Goal: Task Accomplishment & Management: Manage account settings

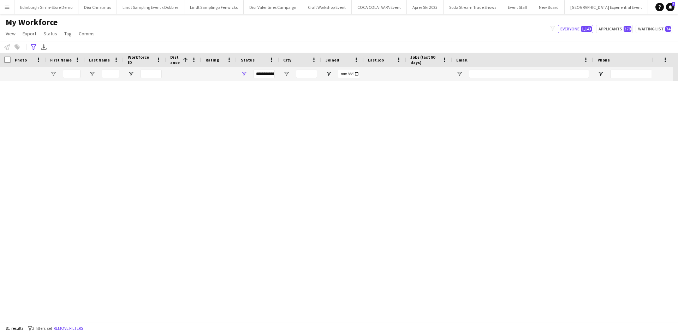
scroll to position [918, 0]
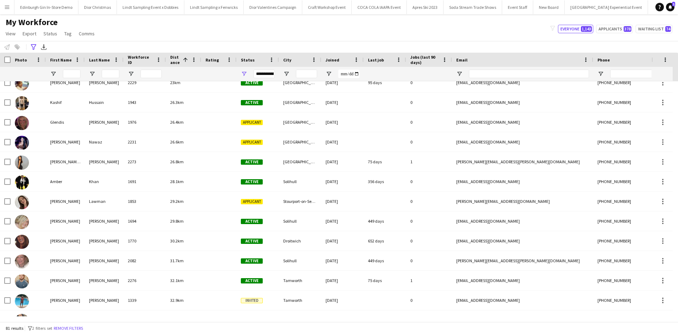
click at [9, 6] on app-icon "Menu" at bounding box center [7, 7] width 6 height 6
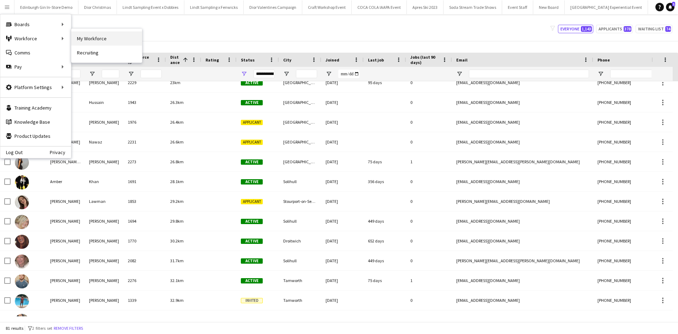
click at [117, 38] on link "My Workforce" at bounding box center [106, 38] width 71 height 14
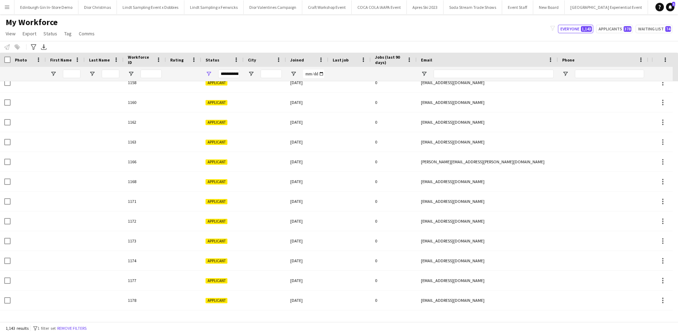
type input "**********"
type input "*****"
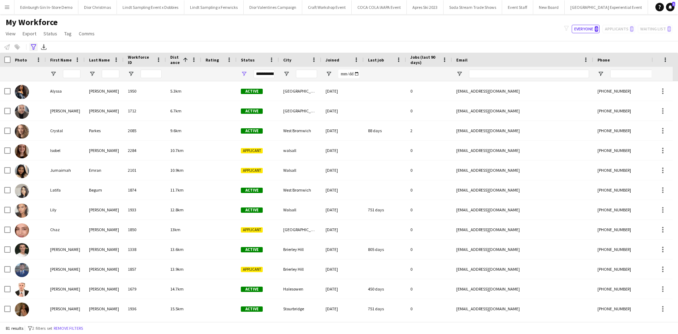
click at [34, 48] on icon at bounding box center [33, 47] width 5 height 6
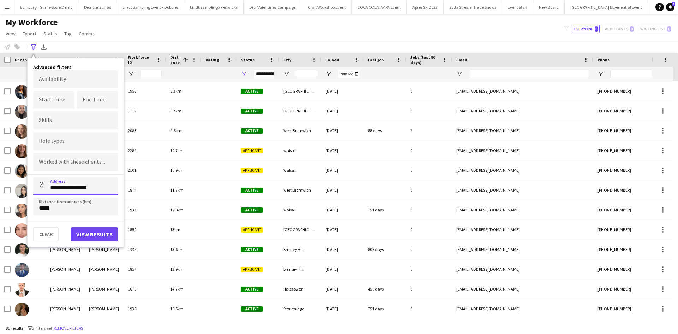
drag, startPoint x: 105, startPoint y: 187, endPoint x: 41, endPoint y: 185, distance: 63.9
click at [41, 185] on input "**********" at bounding box center [75, 186] width 85 height 18
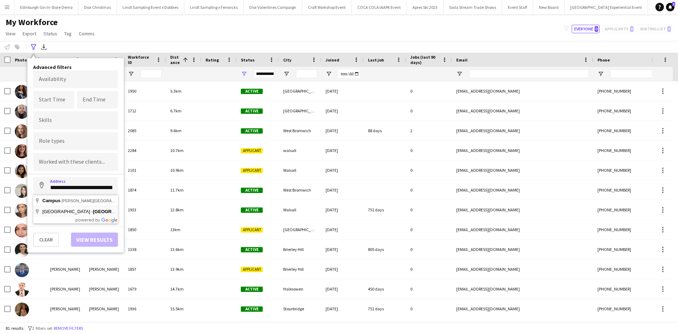
type input "**********"
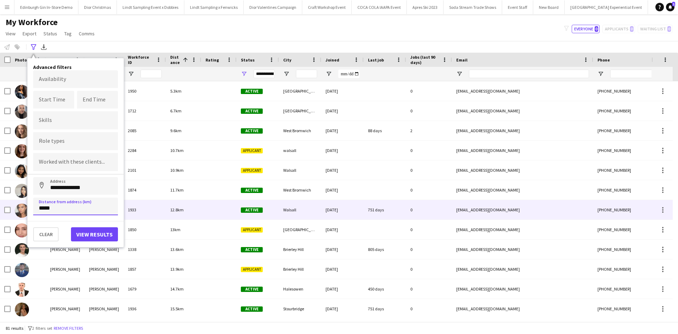
click at [8, 210] on main "My Workforce View Views Default view New view Update view Delete view Edit name…" at bounding box center [339, 169] width 678 height 310
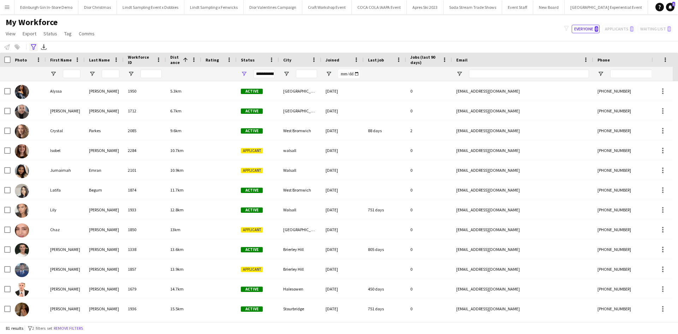
click at [33, 50] on icon at bounding box center [33, 47] width 5 height 6
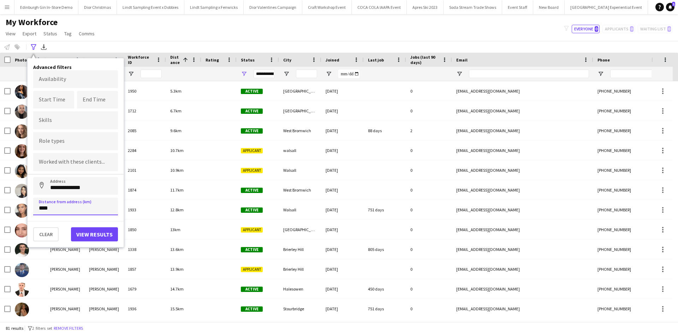
type input "*****"
click button "Address" at bounding box center [41, 185] width 17 height 17
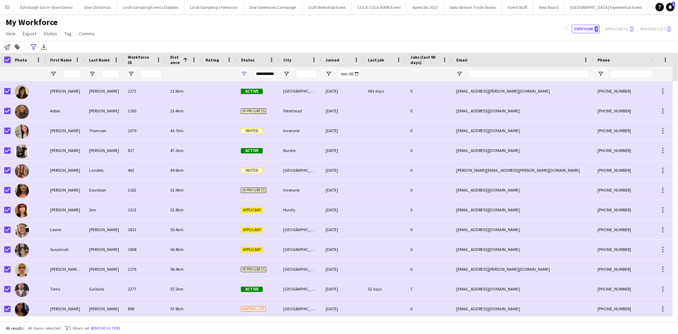
click at [5, 47] on icon at bounding box center [7, 47] width 6 height 6
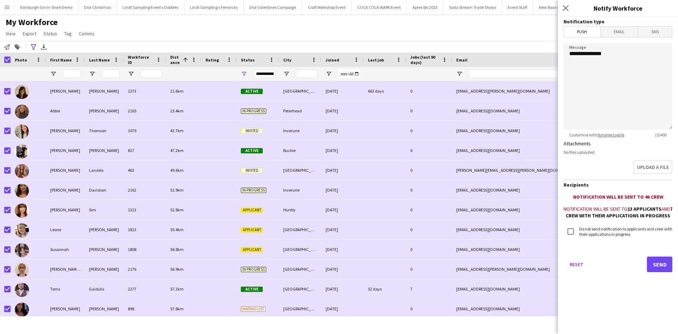
click at [619, 36] on span "Email" at bounding box center [618, 31] width 37 height 11
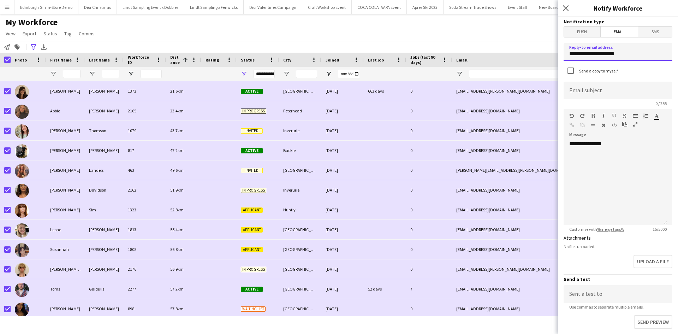
drag, startPoint x: 632, startPoint y: 53, endPoint x: 570, endPoint y: 55, distance: 62.1
click at [570, 55] on input "**********" at bounding box center [617, 52] width 109 height 18
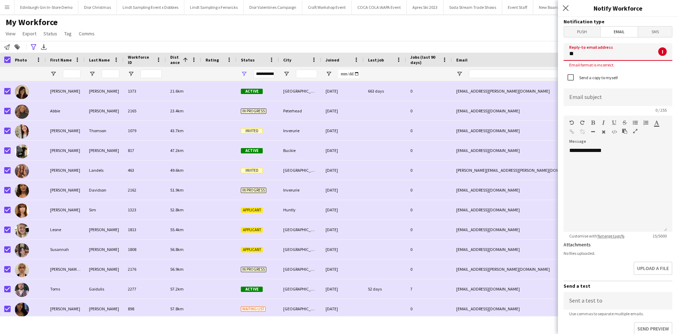
type input "**********"
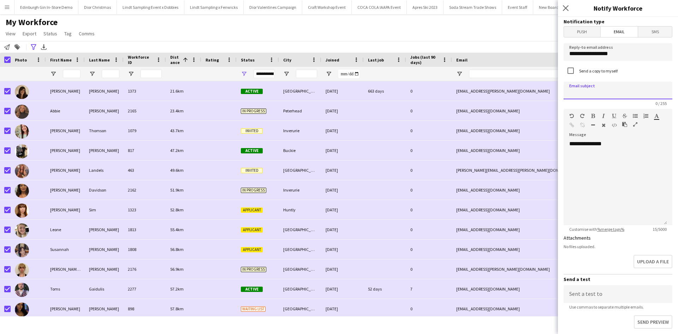
click at [621, 96] on input at bounding box center [617, 91] width 109 height 18
type input "**********"
click at [639, 149] on div "**********" at bounding box center [614, 182] width 103 height 85
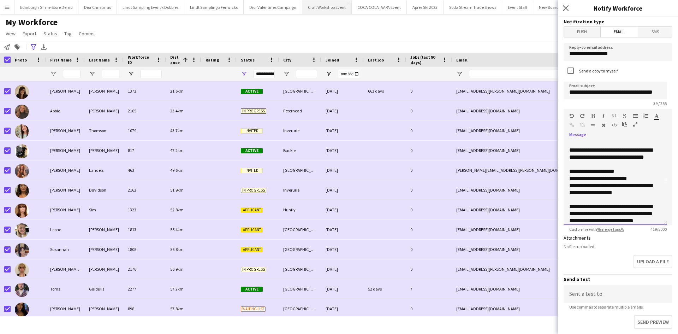
scroll to position [50, 0]
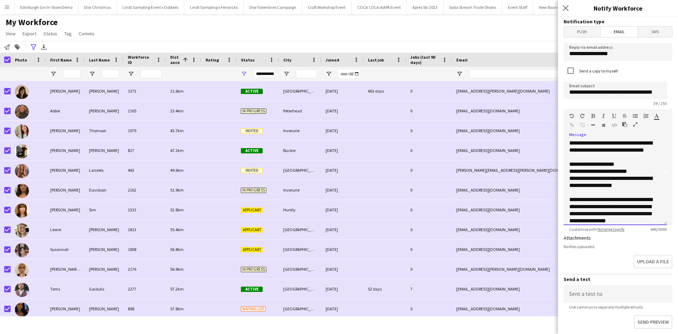
click at [581, 208] on div "**********" at bounding box center [612, 210] width 87 height 28
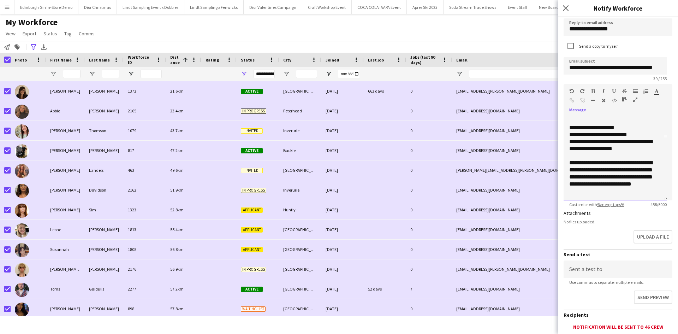
scroll to position [35, 0]
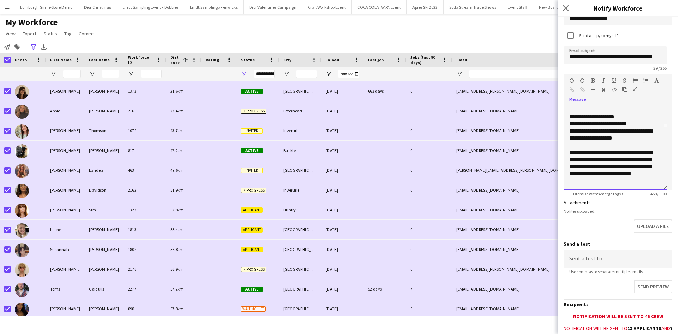
click at [613, 180] on div "**********" at bounding box center [612, 166] width 87 height 35
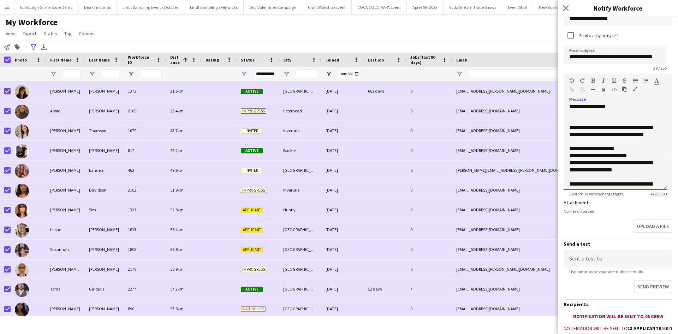
scroll to position [0, 0]
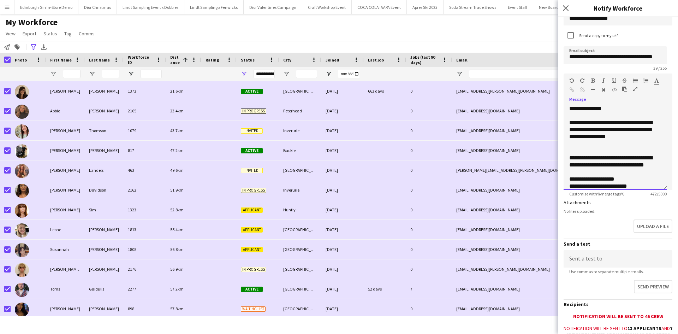
click at [609, 142] on div "**********" at bounding box center [612, 133] width 87 height 28
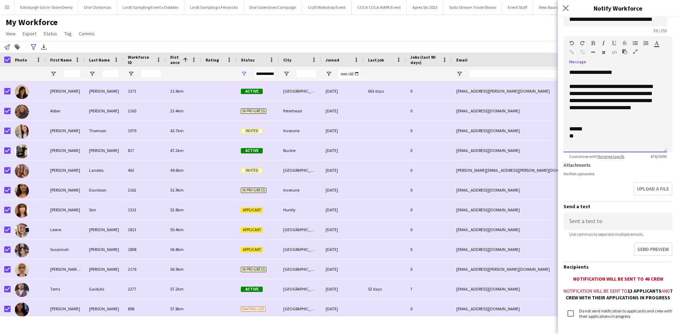
scroll to position [119, 0]
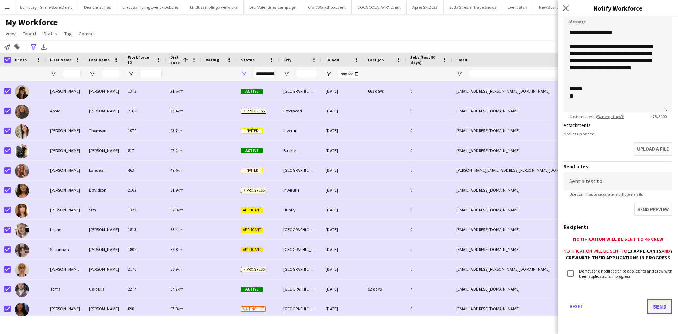
click at [655, 304] on button "Send" at bounding box center [659, 306] width 25 height 16
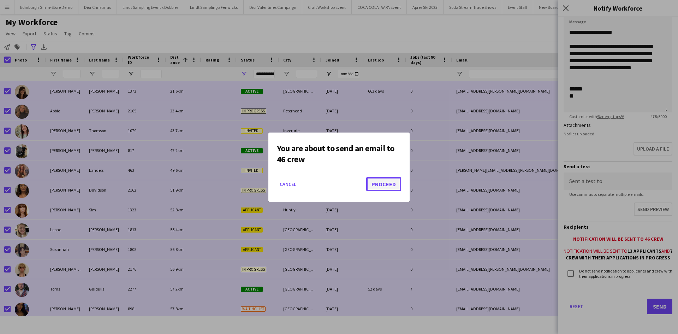
click at [379, 186] on button "Proceed" at bounding box center [383, 184] width 35 height 14
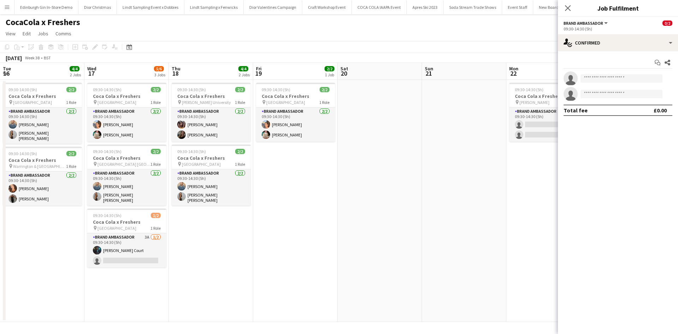
scroll to position [0, 7062]
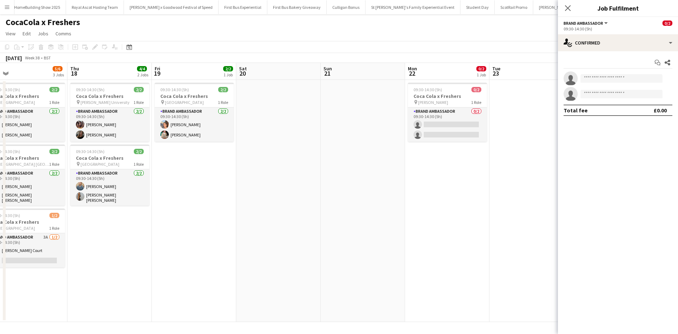
click at [318, 171] on app-calendar-viewport "Mon 15 Tue 16 4/4 2 Jobs Wed 17 5/6 3 Jobs Thu 18 4/4 2 Jobs Fri 19 2/2 1 Job S…" at bounding box center [339, 192] width 678 height 259
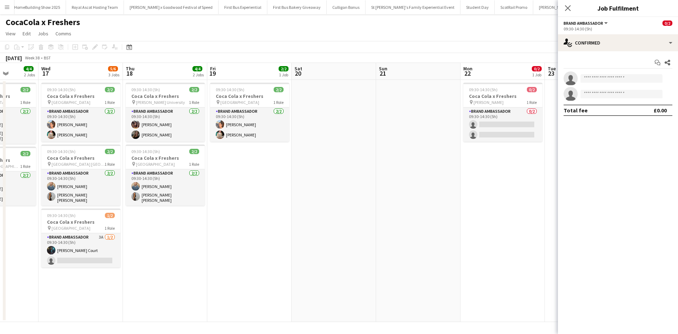
scroll to position [0, 199]
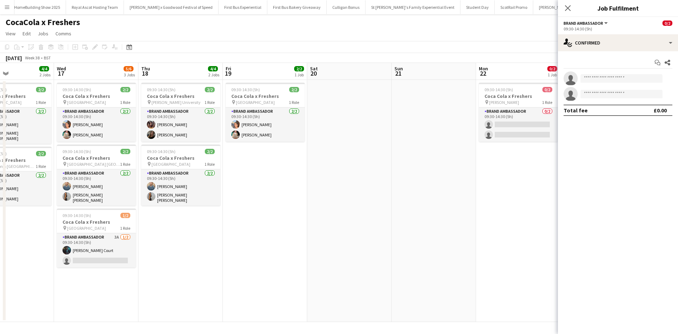
drag, startPoint x: 282, startPoint y: 216, endPoint x: 343, endPoint y: 205, distance: 61.7
click at [342, 205] on app-calendar-viewport "Sun 14 Mon 15 Tue 16 4/4 2 Jobs Wed 17 5/6 3 Jobs Thu 18 4/4 2 Jobs Fri 19 2/2 …" at bounding box center [339, 192] width 678 height 259
click at [185, 138] on app-card-role "Brand Ambassador 2/2 09:30-14:30 (5h) Ting Yan Ng Kim Andrews" at bounding box center [181, 124] width 79 height 34
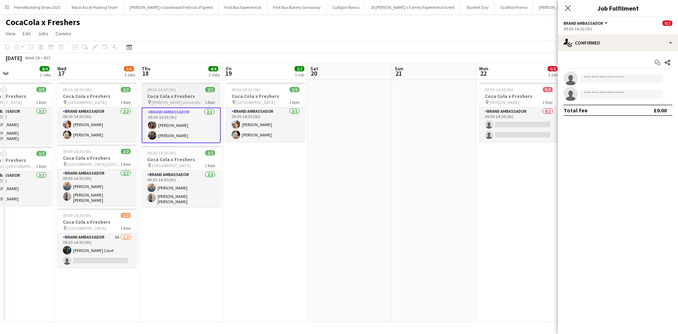
click at [191, 89] on div "09:30-14:30 (5h) 2/2" at bounding box center [181, 89] width 79 height 5
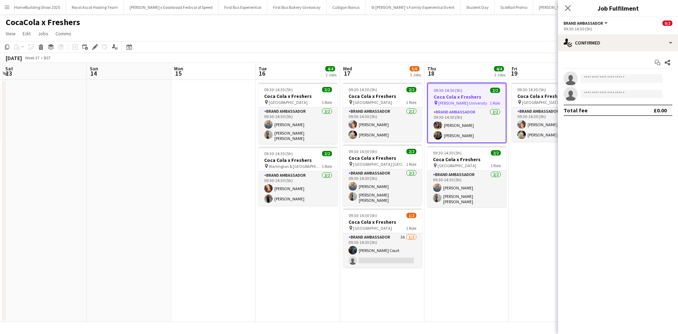
scroll to position [0, 149]
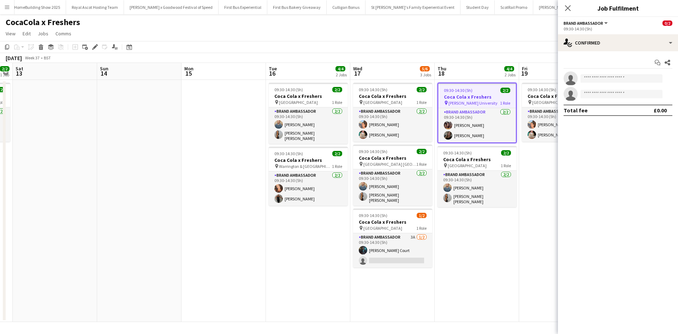
drag, startPoint x: 234, startPoint y: 249, endPoint x: 539, endPoint y: 230, distance: 305.2
click at [537, 230] on app-calendar-viewport "Thu 11 Fri 12 2/2 1 Job Sat 13 Sun 14 Mon 15 Tue 16 4/4 2 Jobs Wed 17 5/6 3 Job…" at bounding box center [339, 192] width 678 height 259
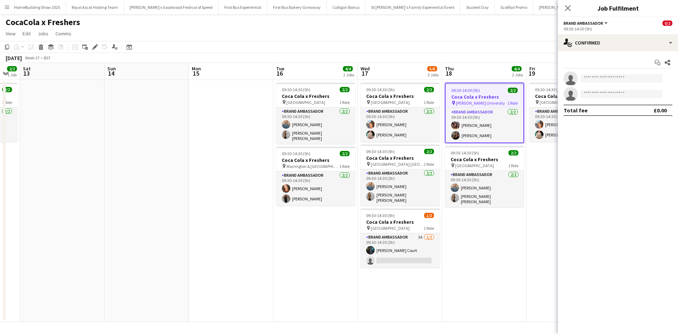
click at [292, 252] on app-date-cell "09:30-14:30 (5h) 2/2 Coca Cola x Freshers pin Solihull College Blossomfield Cam…" at bounding box center [315, 201] width 84 height 242
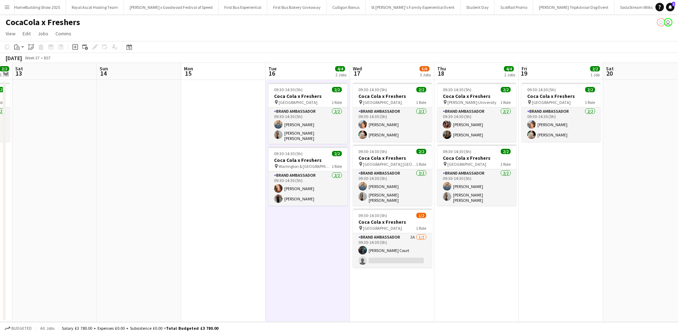
scroll to position [0, 169]
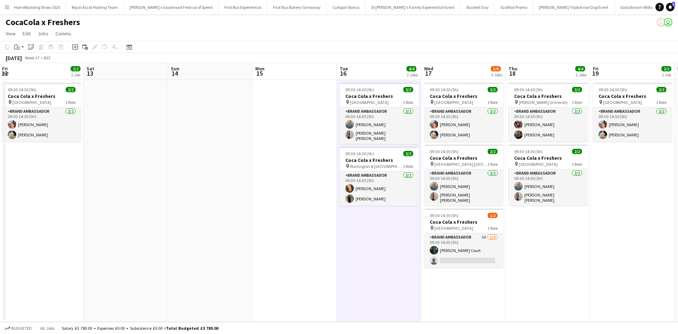
drag, startPoint x: 110, startPoint y: 240, endPoint x: 339, endPoint y: 221, distance: 229.8
click at [339, 221] on app-calendar-viewport "Wed 10 2/2 1 Job Thu 11 4/4 2 Jobs Fri 12 2/2 1 Job Sat 13 Sun 14 Mon 15 Tue 16…" at bounding box center [339, 192] width 678 height 259
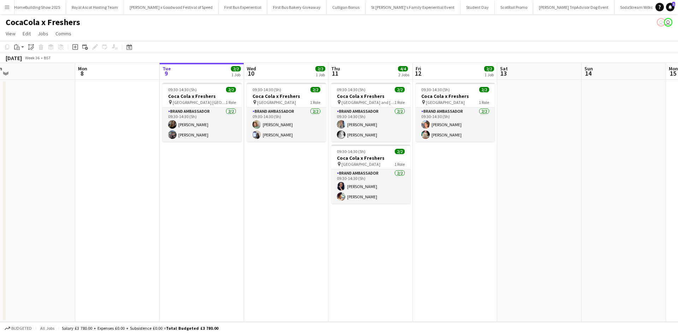
scroll to position [0, 173]
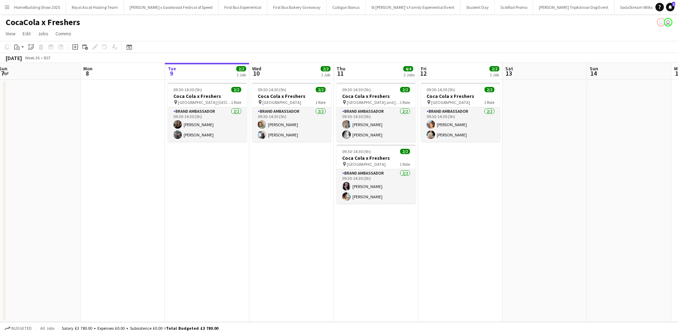
drag, startPoint x: 224, startPoint y: 254, endPoint x: 474, endPoint y: 243, distance: 250.1
click at [474, 243] on app-calendar-viewport "Fri 5 Sat 6 Sun 7 Mon 8 Tue 9 2/2 1 Job Wed 10 2/2 1 Job Thu 11 4/4 2 Jobs Fri …" at bounding box center [339, 192] width 678 height 259
click at [232, 130] on app-card-role "Brand Ambassador 2/2 09:30-14:30 (5h) Kim Andrews Sudhanshu Singh" at bounding box center [207, 124] width 79 height 34
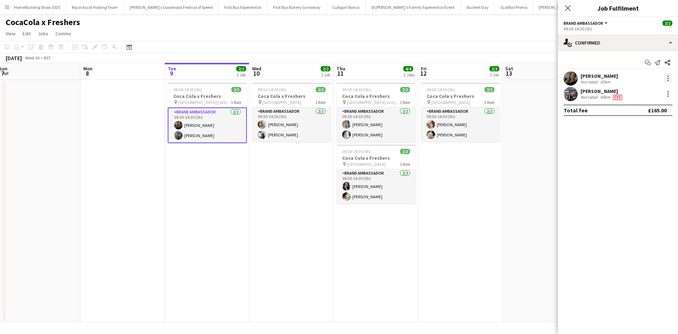
click at [667, 81] on div at bounding box center [668, 78] width 8 height 8
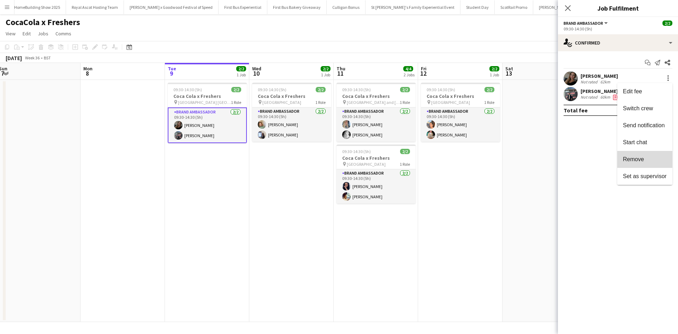
click at [642, 156] on span "Remove" at bounding box center [633, 159] width 21 height 6
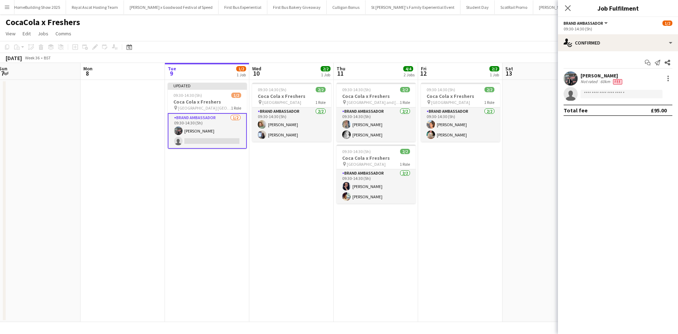
click at [470, 178] on app-date-cell "09:30-14:30 (5h) 2/2 Coca Cola x Freshers pin Greenwich University 1 Role Brand…" at bounding box center [460, 201] width 84 height 242
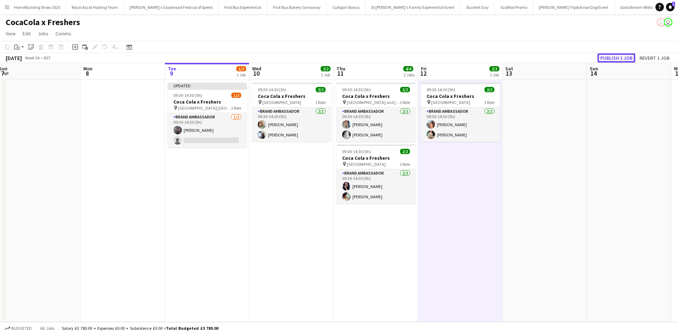
click at [614, 61] on button "Publish 1 job" at bounding box center [616, 57] width 38 height 9
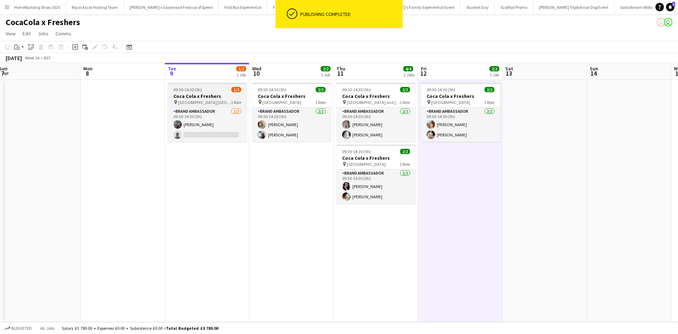
click at [222, 92] on app-job-card "09:30-14:30 (5h) 1/2 Coca Cola x Freshers pin North East Scotland College Frase…" at bounding box center [207, 112] width 79 height 59
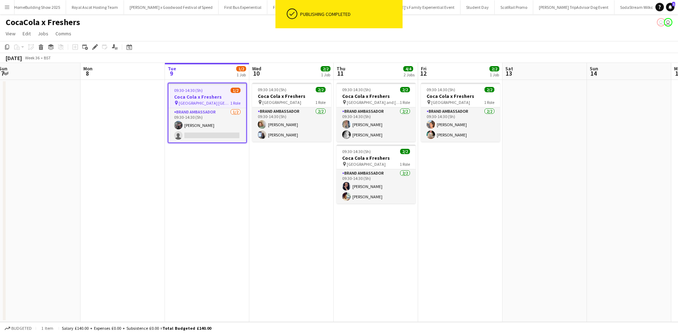
click at [211, 160] on app-date-cell "09:30-14:30 (5h) 1/2 Coca Cola x Freshers pin North East Scotland College Frase…" at bounding box center [207, 201] width 84 height 242
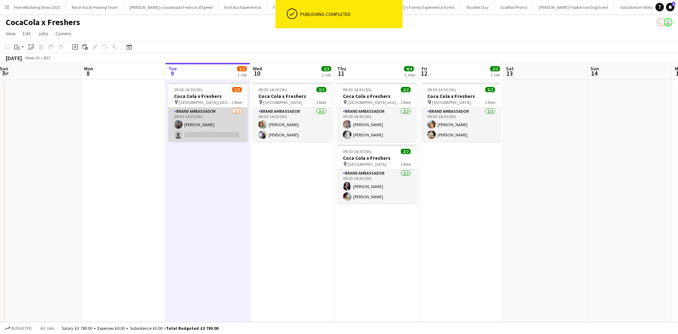
click at [219, 124] on app-card-role "Brand Ambassador 1/2 09:30-14:30 (5h) Sudhanshu Singh single-neutral-actions" at bounding box center [207, 124] width 79 height 34
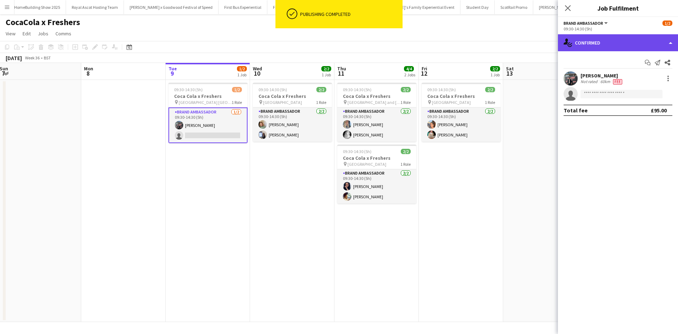
click at [626, 44] on div "single-neutral-actions-check-2 Confirmed" at bounding box center [618, 42] width 120 height 17
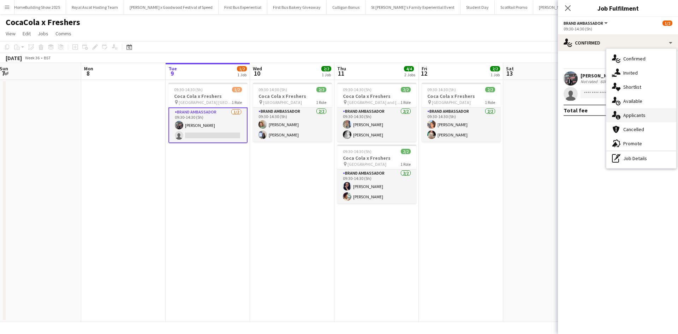
click at [640, 113] on span "Applicants" at bounding box center [634, 115] width 22 height 6
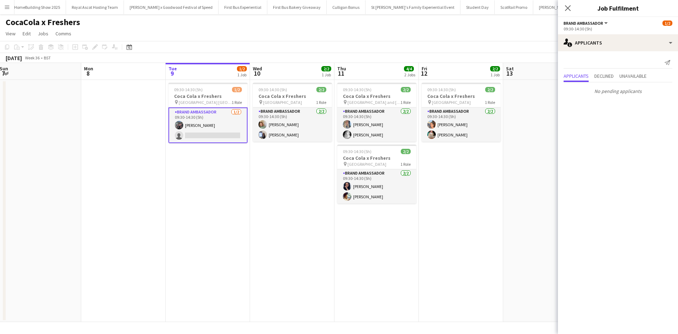
click at [529, 212] on app-date-cell at bounding box center [545, 201] width 84 height 242
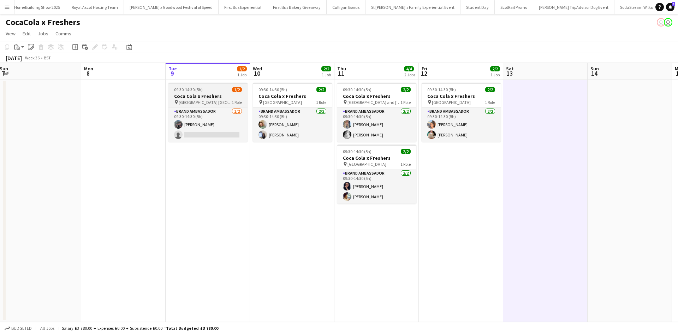
click at [200, 100] on span "[GEOGRAPHIC_DATA] [GEOGRAPHIC_DATA]" at bounding box center [205, 102] width 53 height 5
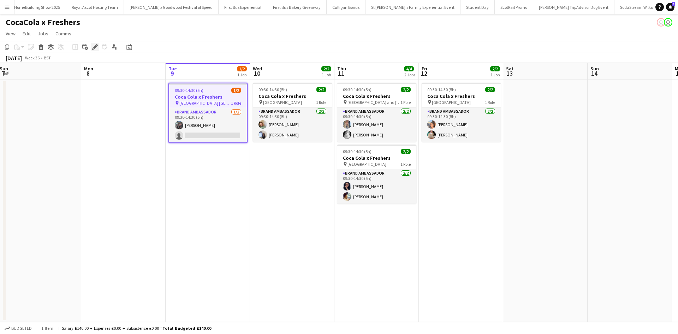
click at [97, 47] on icon "Edit" at bounding box center [95, 47] width 6 height 6
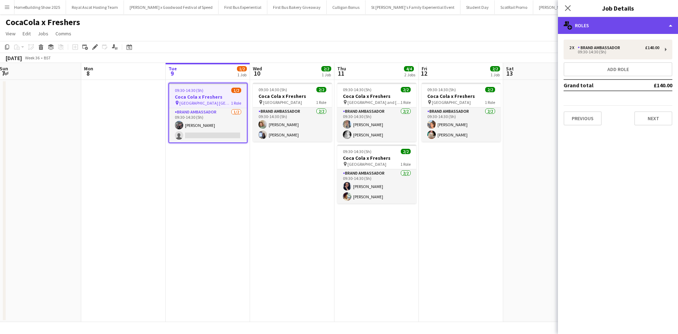
click at [572, 29] on div "multiple-users-add Roles" at bounding box center [618, 25] width 120 height 17
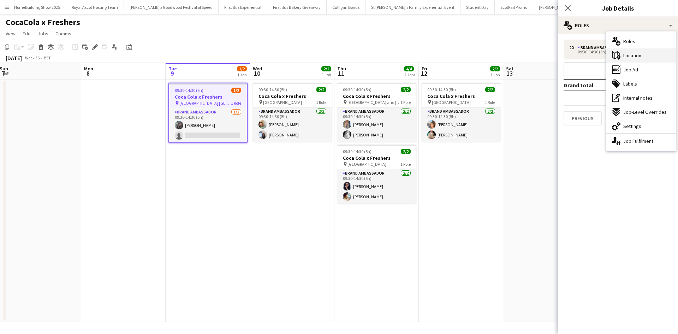
click at [619, 51] on icon "maps-pin-1" at bounding box center [616, 55] width 8 height 8
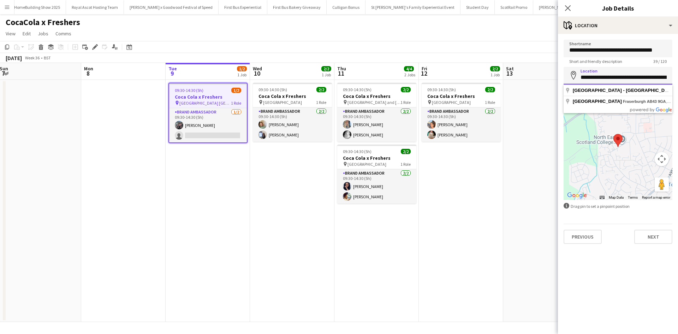
scroll to position [0, 43]
drag, startPoint x: 580, startPoint y: 77, endPoint x: 677, endPoint y: 75, distance: 97.4
click at [677, 75] on form "**********" at bounding box center [618, 142] width 120 height 204
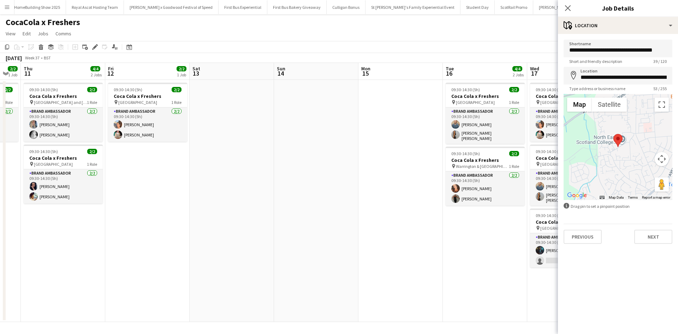
drag, startPoint x: 465, startPoint y: 236, endPoint x: 163, endPoint y: 235, distance: 302.1
click at [163, 235] on app-calendar-viewport "Sun 7 Mon 8 Tue 9 1/2 1 Job Wed 10 2/2 1 Job Thu 11 4/4 2 Jobs Fri 12 2/2 1 Job…" at bounding box center [339, 192] width 678 height 259
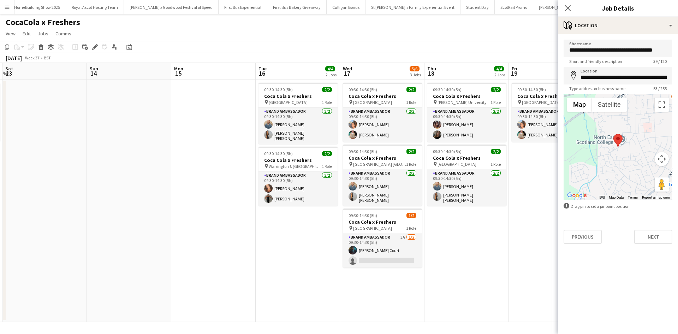
drag, startPoint x: 394, startPoint y: 261, endPoint x: 210, endPoint y: 248, distance: 184.3
click at [192, 253] on app-calendar-viewport "Tue 9 1/2 1 Job Wed 10 2/2 1 Job Thu 11 4/4 2 Jobs Fri 12 2/2 1 Job Sat 13 Sun …" at bounding box center [339, 192] width 678 height 259
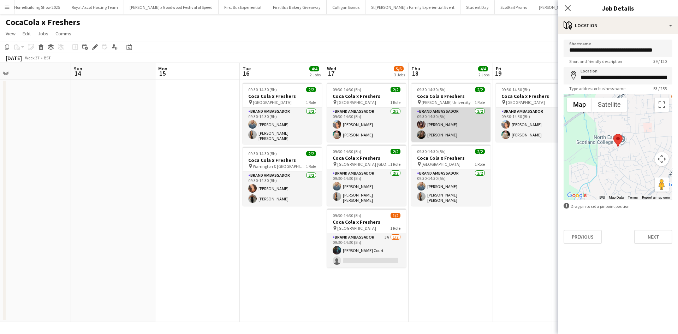
click at [467, 126] on app-card-role "Brand Ambassador 2/2 09:30-14:30 (5h) Ting Yan Ng Kim Andrews" at bounding box center [450, 124] width 79 height 34
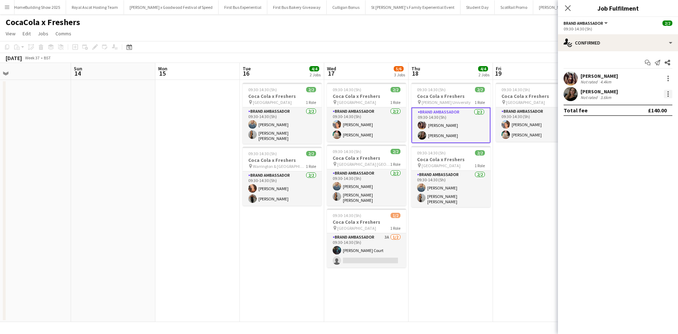
click at [667, 93] on div at bounding box center [668, 94] width 8 height 8
click at [646, 171] on button "Remove" at bounding box center [644, 174] width 55 height 17
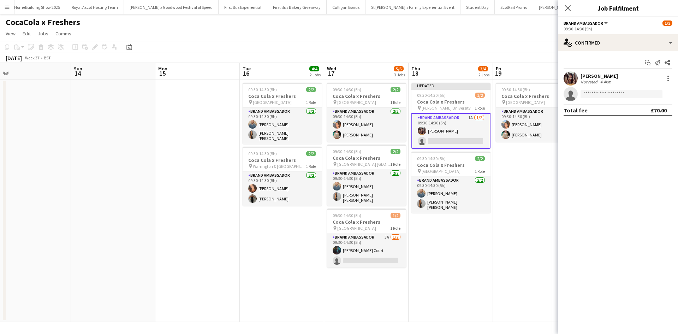
click at [517, 239] on app-date-cell "09:30-14:30 (5h) 2/2 Coca Cola x Freshers pin Greenwich University 1 Role Brand…" at bounding box center [535, 201] width 84 height 242
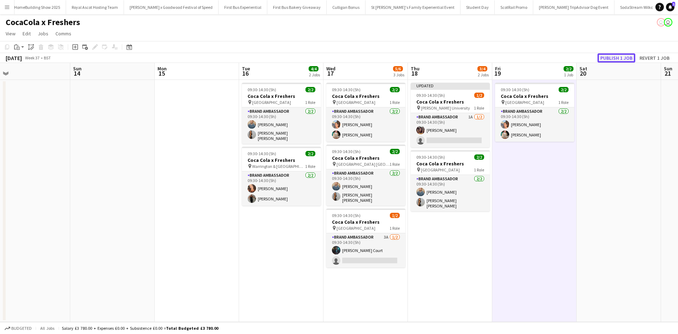
click at [602, 60] on button "Publish 1 job" at bounding box center [616, 57] width 38 height 9
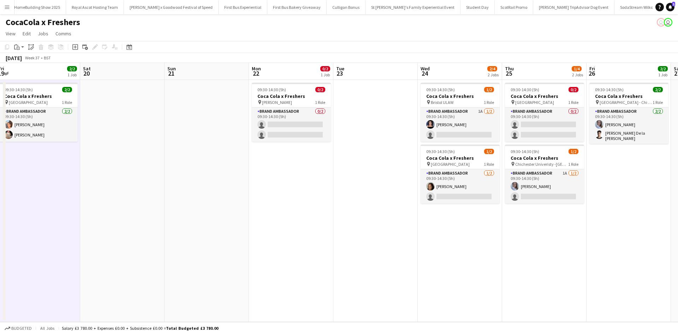
scroll to position [0, 342]
drag, startPoint x: 568, startPoint y: 236, endPoint x: 98, endPoint y: 198, distance: 471.3
click at [98, 198] on app-calendar-viewport "Mon 15 Tue 16 4/4 2 Jobs Wed 17 5/6 3 Jobs Thu 18 3/4 2 Jobs Fri 19 2/2 1 Job S…" at bounding box center [339, 192] width 678 height 259
click at [469, 196] on app-card-role "Brand Ambassador 1/2 09:30-14:30 (5h) Vanya Grant single-neutral-actions" at bounding box center [459, 186] width 79 height 34
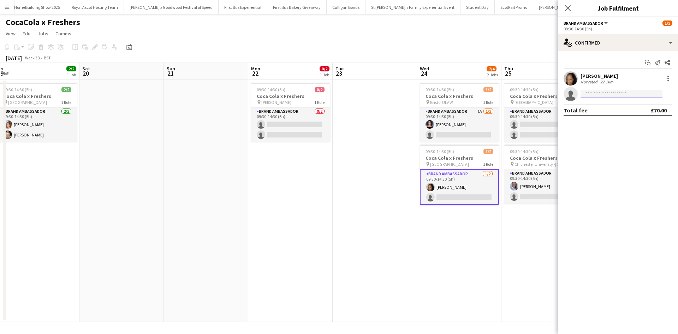
click at [616, 97] on input at bounding box center [621, 94] width 82 height 8
type input "****"
click at [614, 110] on span "nathanelliottwork@live.com" at bounding box center [621, 110] width 71 height 6
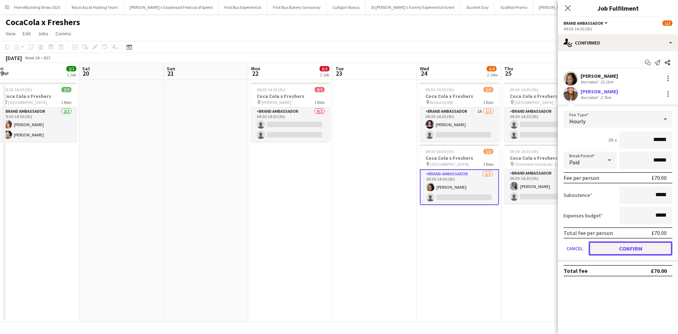
click at [636, 245] on button "Confirm" at bounding box center [630, 248] width 84 height 14
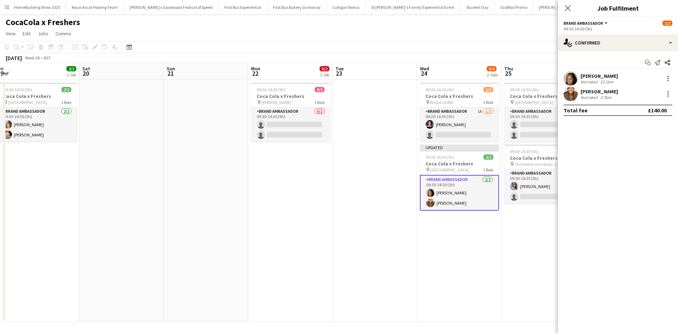
click at [498, 253] on app-date-cell "09:30-14:30 (5h) 1/2 Coca Cola x Freshers pin Bristol ULAW 1 Role Brand Ambassa…" at bounding box center [459, 201] width 84 height 242
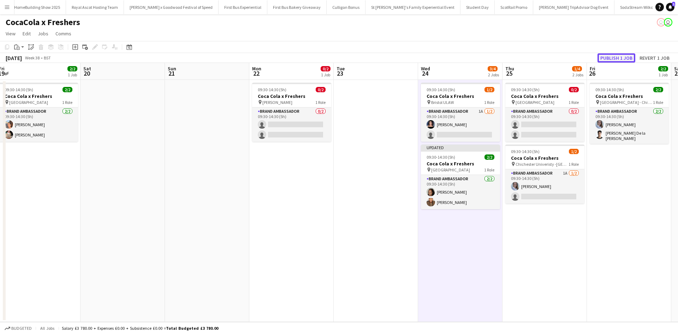
click at [622, 55] on button "Publish 1 job" at bounding box center [616, 57] width 38 height 9
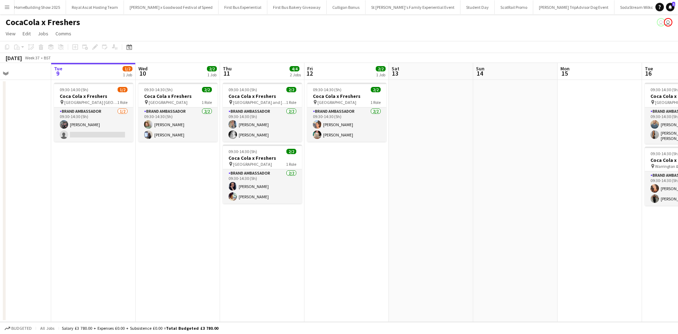
scroll to position [0, 199]
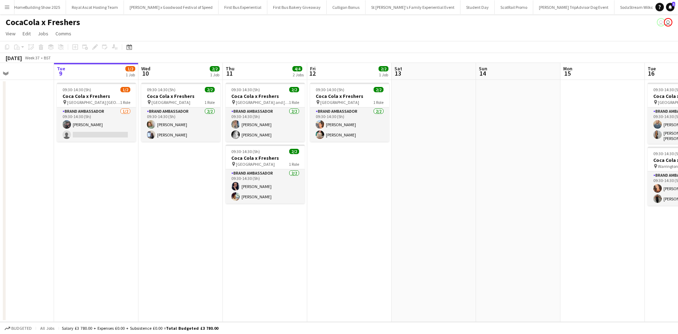
drag, startPoint x: 289, startPoint y: 246, endPoint x: 511, endPoint y: 226, distance: 222.9
click at [511, 226] on app-calendar-viewport "Sat 6 Sun 7 Mon 8 Tue 9 1/2 1 Job Wed 10 2/2 1 Job Thu 11 4/4 2 Jobs Fri 12 2/2…" at bounding box center [339, 192] width 678 height 259
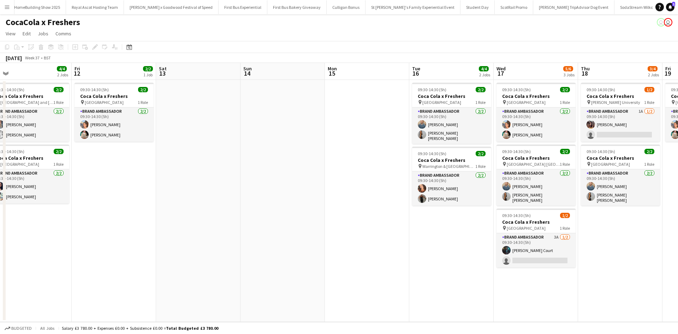
scroll to position [0, 318]
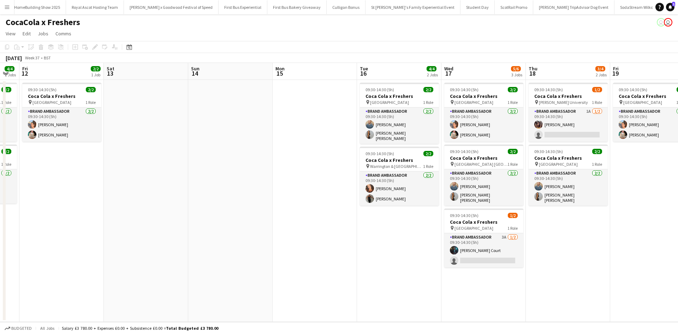
drag, startPoint x: 548, startPoint y: 175, endPoint x: 314, endPoint y: 85, distance: 250.3
click at [314, 85] on app-calendar-viewport "Mon 8 Tue 9 1/2 1 Job Wed 10 2/2 1 Job Thu 11 4/4 2 Jobs Fri 12 2/2 1 Job Sat 1…" at bounding box center [339, 192] width 678 height 259
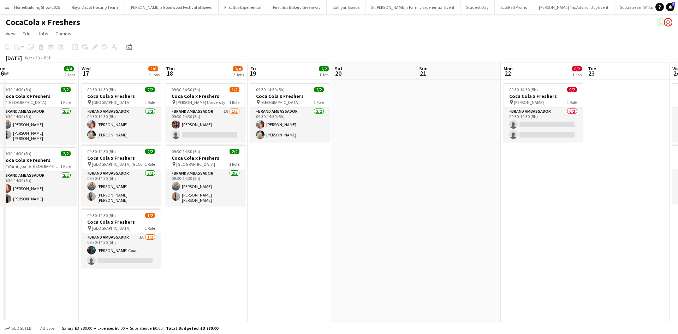
scroll to position [0, 349]
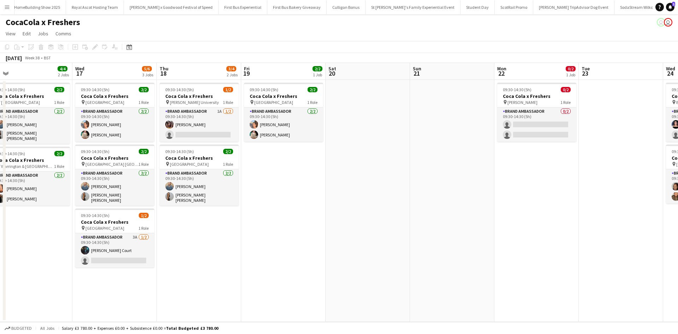
drag, startPoint x: 603, startPoint y: 276, endPoint x: 234, endPoint y: 225, distance: 372.3
click at [234, 225] on app-calendar-viewport "Fri 12 2/2 1 Job Sat 13 Sun 14 Mon 15 Tue 16 4/4 2 Jobs Wed 17 5/6 3 Jobs Thu 1…" at bounding box center [339, 192] width 678 height 259
